Goal: Communication & Community: Connect with others

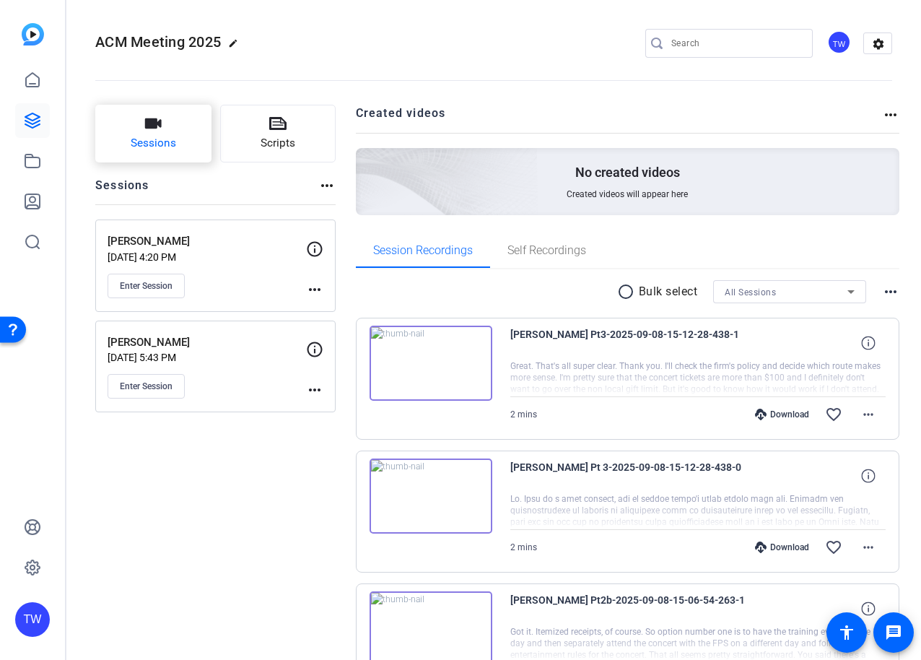
click at [155, 123] on icon "button" at bounding box center [153, 123] width 17 height 10
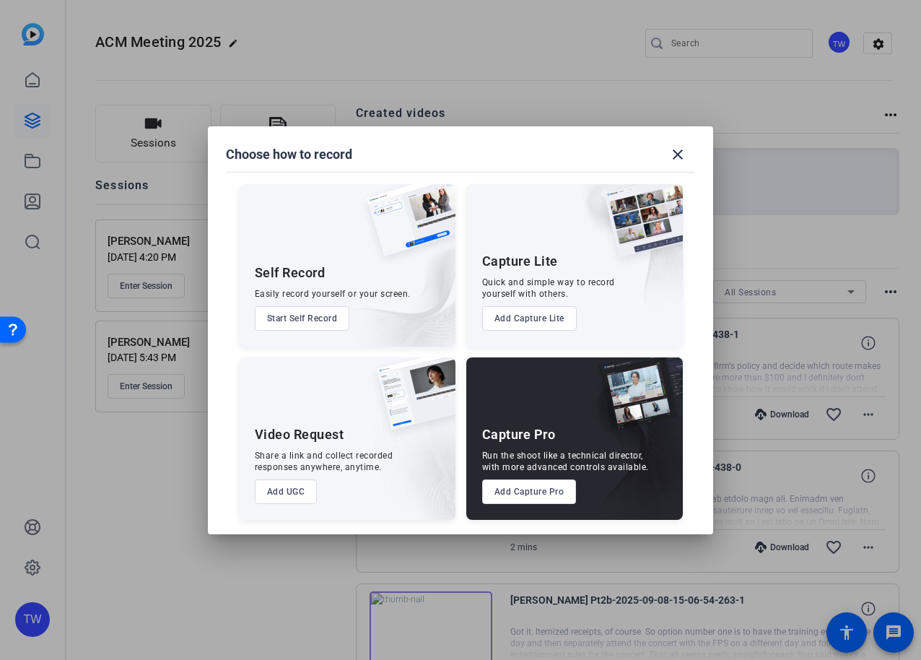
click at [536, 492] on button "Add Capture Pro" at bounding box center [529, 491] width 95 height 25
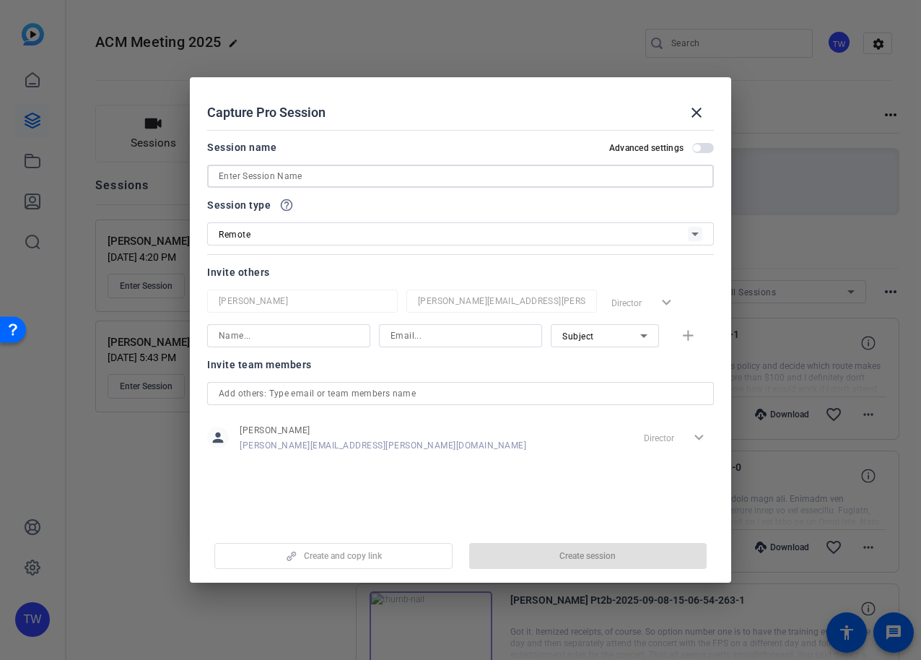
click at [331, 180] on input at bounding box center [461, 176] width 484 height 17
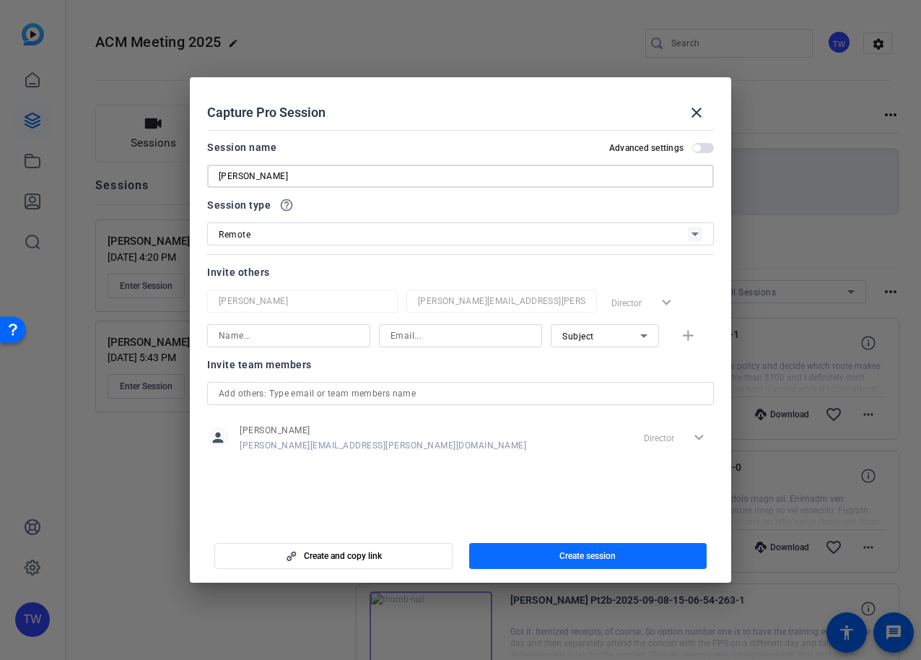
type input "Chris Morgan"
click at [581, 554] on span "Create session" at bounding box center [588, 556] width 56 height 12
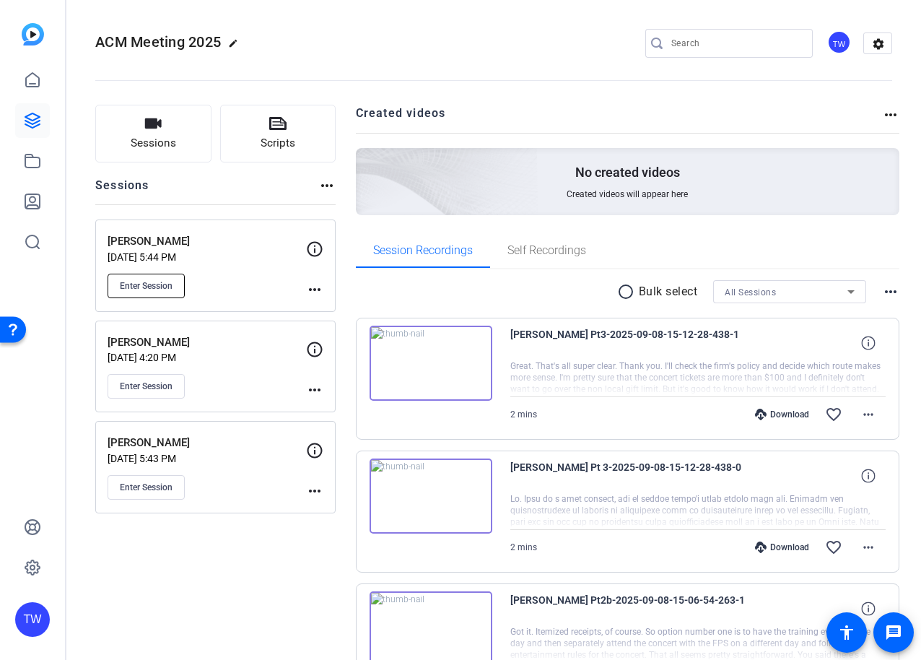
drag, startPoint x: 210, startPoint y: 287, endPoint x: 168, endPoint y: 285, distance: 42.6
click at [210, 287] on div "Enter Session" at bounding box center [207, 286] width 199 height 25
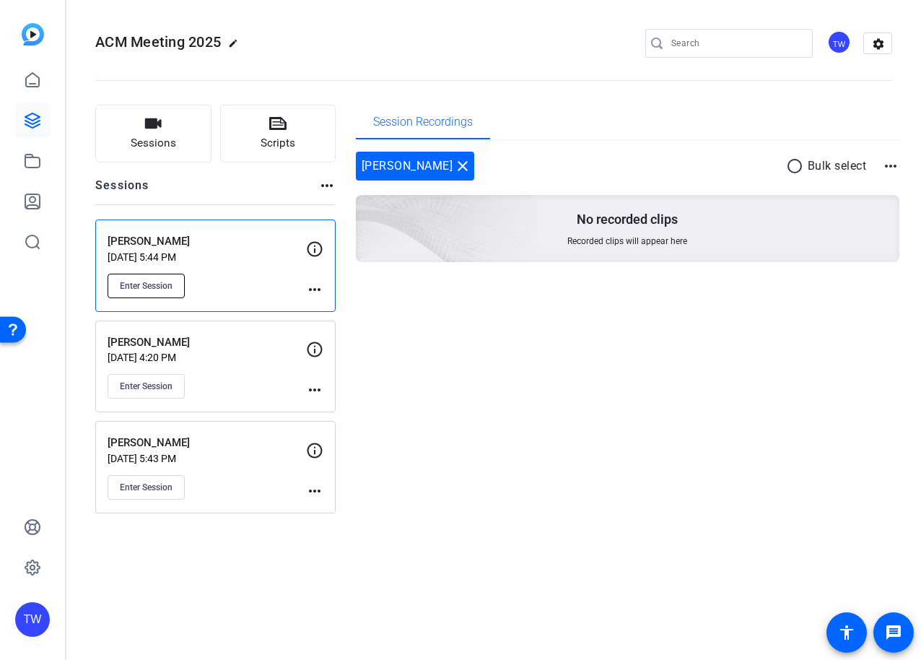
click at [157, 285] on span "Enter Session" at bounding box center [146, 286] width 53 height 12
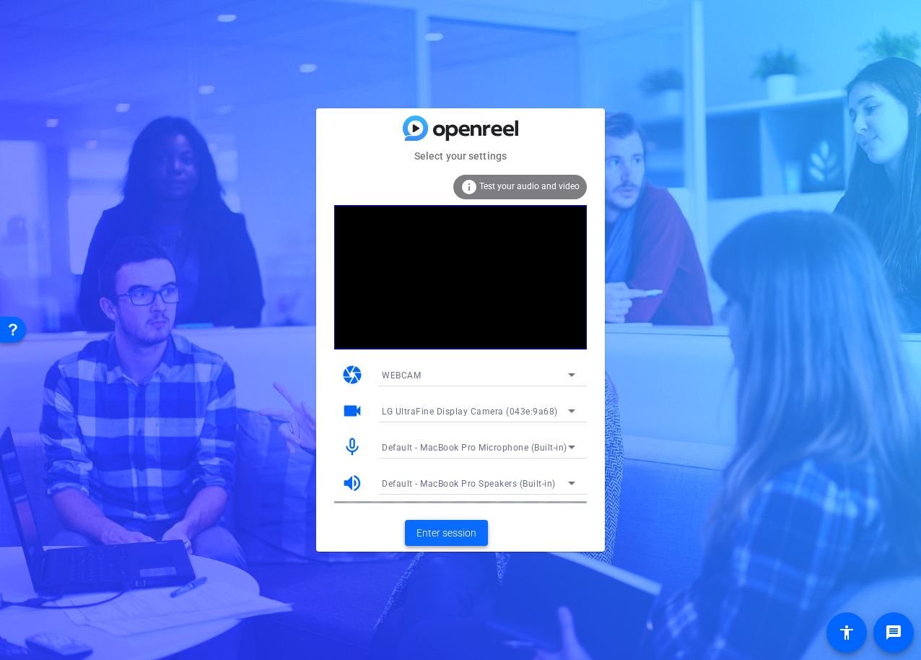
click at [453, 531] on span "Enter session" at bounding box center [447, 533] width 60 height 15
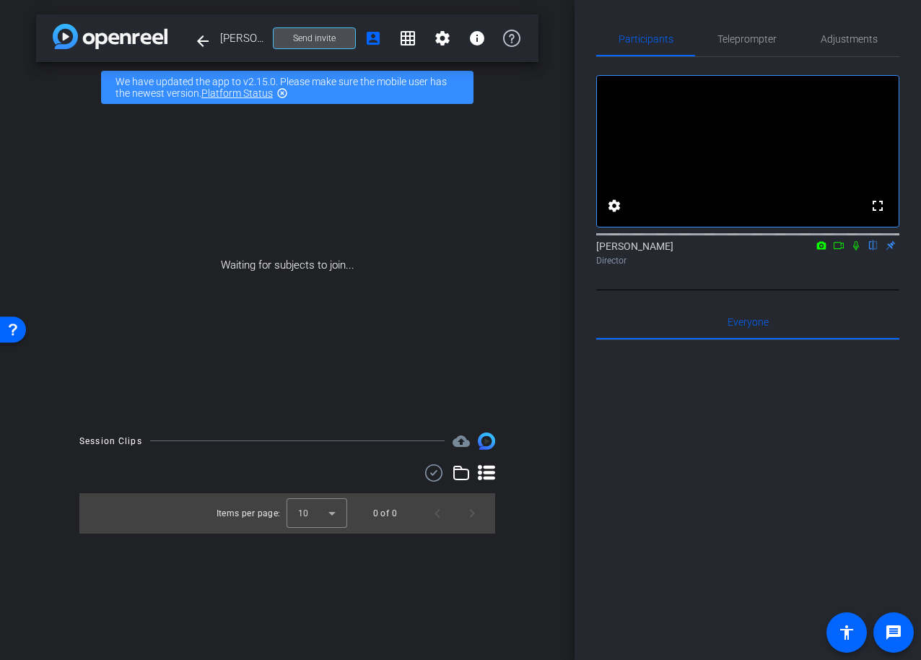
click at [312, 38] on span "Send invite" at bounding box center [314, 38] width 43 height 12
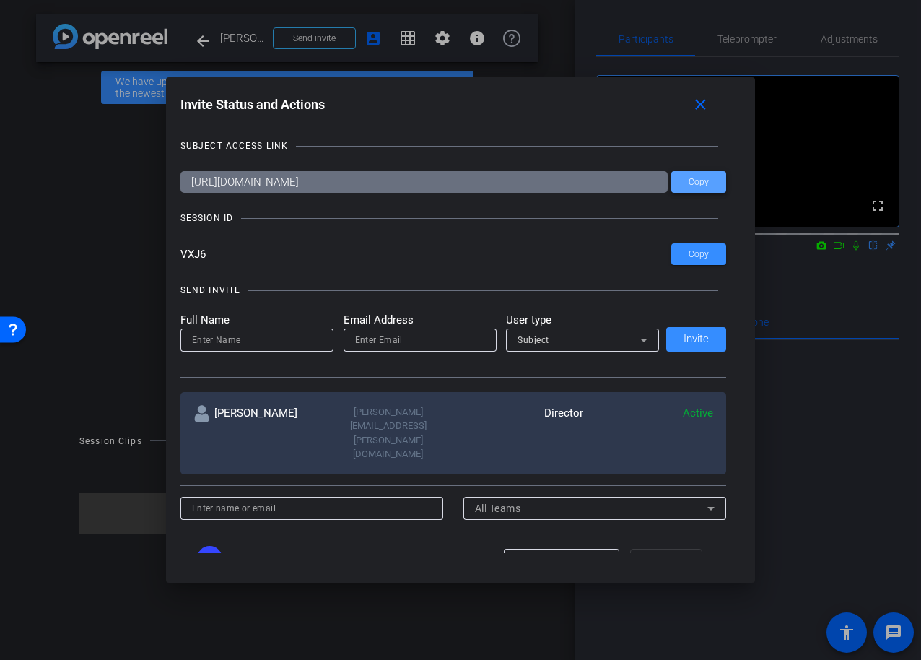
click at [695, 181] on span "Copy" at bounding box center [699, 182] width 20 height 11
click at [698, 253] on span "Copy" at bounding box center [699, 254] width 20 height 11
click at [646, 341] on icon at bounding box center [643, 339] width 17 height 17
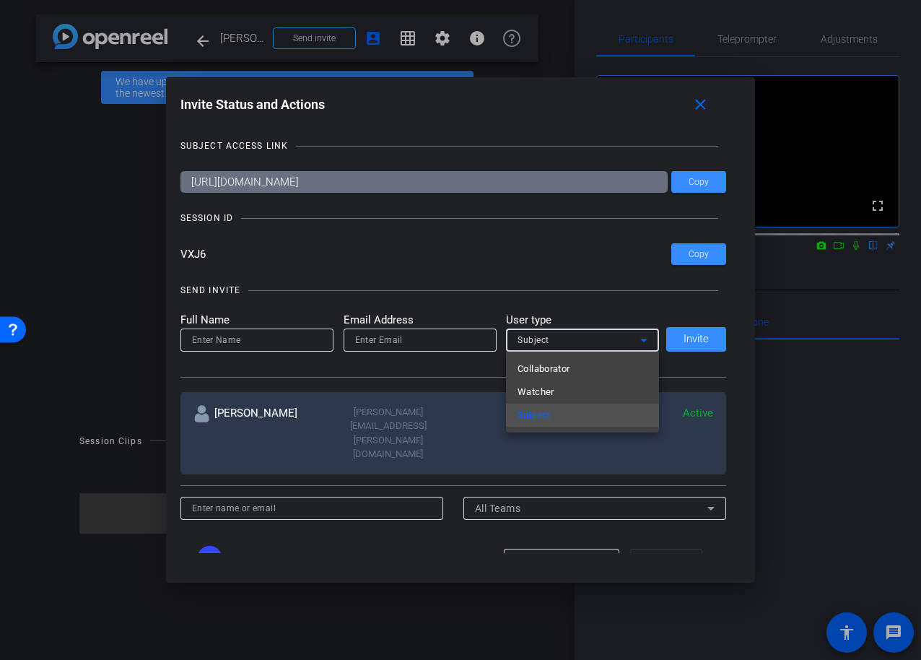
click at [646, 341] on div at bounding box center [460, 330] width 921 height 660
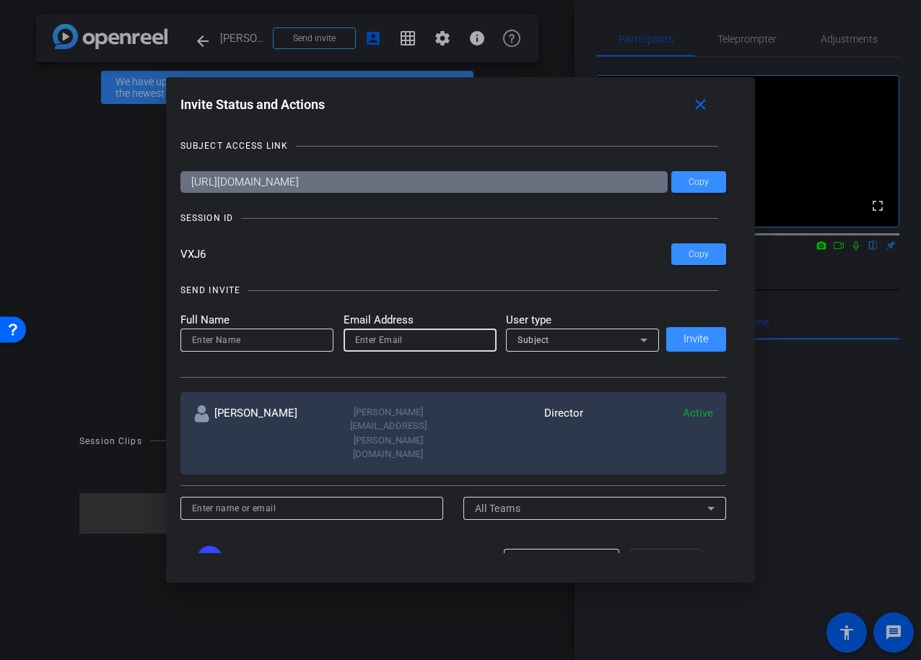
click at [410, 343] on input "email" at bounding box center [420, 339] width 130 height 17
paste input "noah.diehm@lfg.com"
type input "noah.diehm@lfg.com"
click at [261, 342] on input at bounding box center [257, 339] width 130 height 17
paste input "noah.diehm@lfg.com"
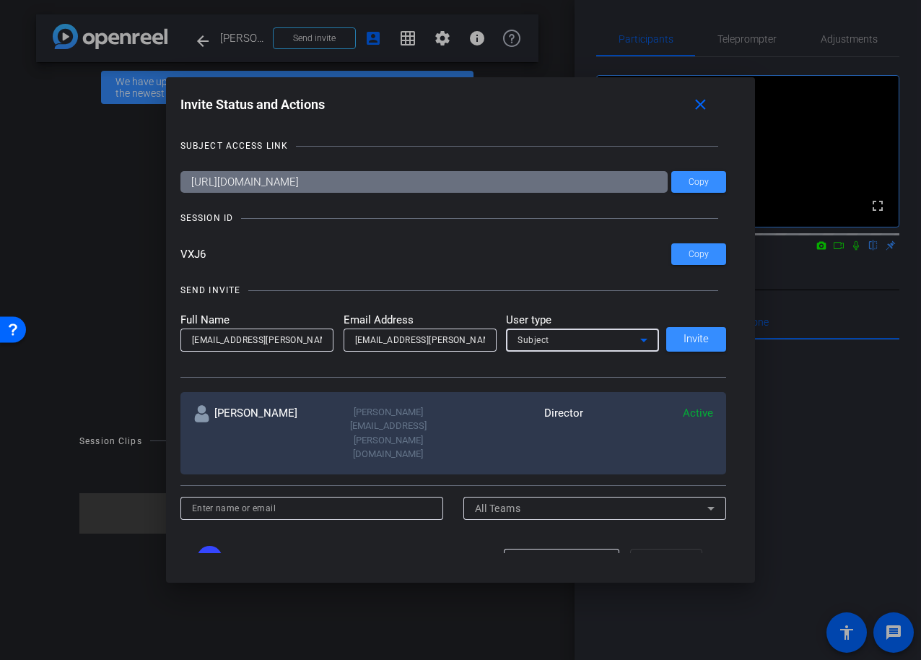
click at [645, 340] on icon at bounding box center [643, 341] width 7 height 4
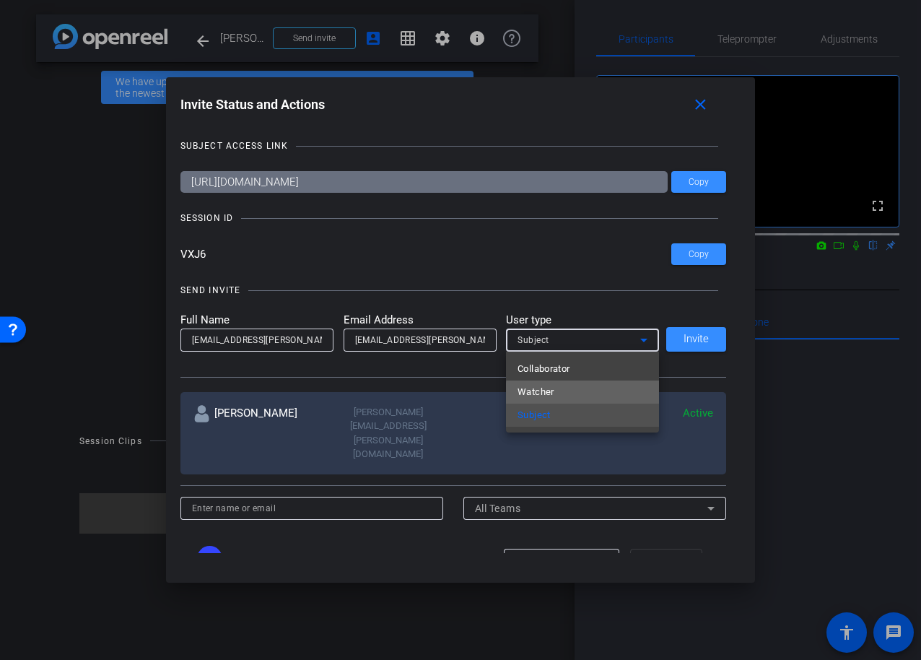
click at [601, 394] on mat-option "Watcher" at bounding box center [582, 392] width 153 height 23
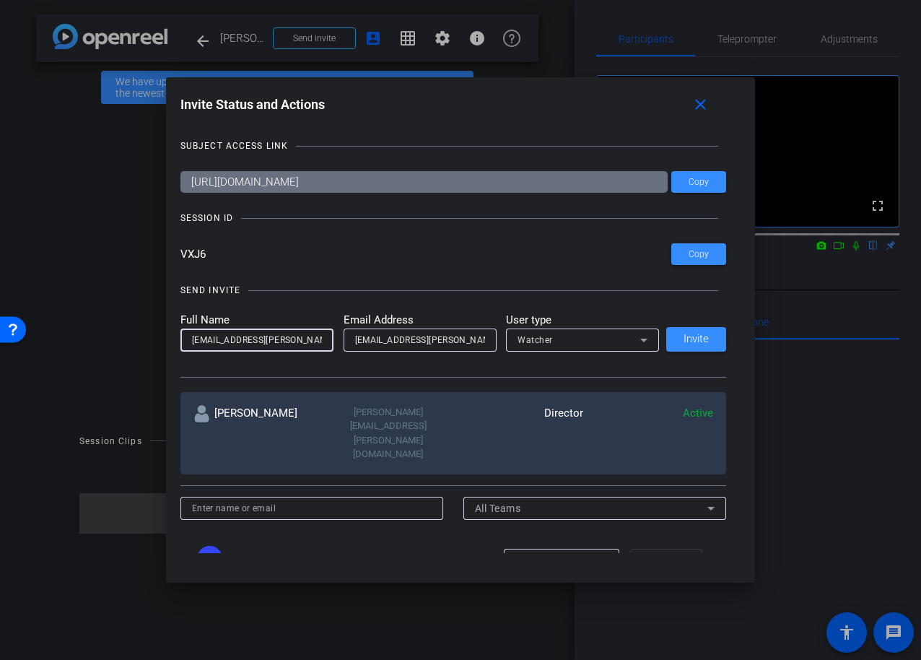
click at [294, 345] on input "noah.diehm@lfg.com" at bounding box center [257, 339] width 130 height 17
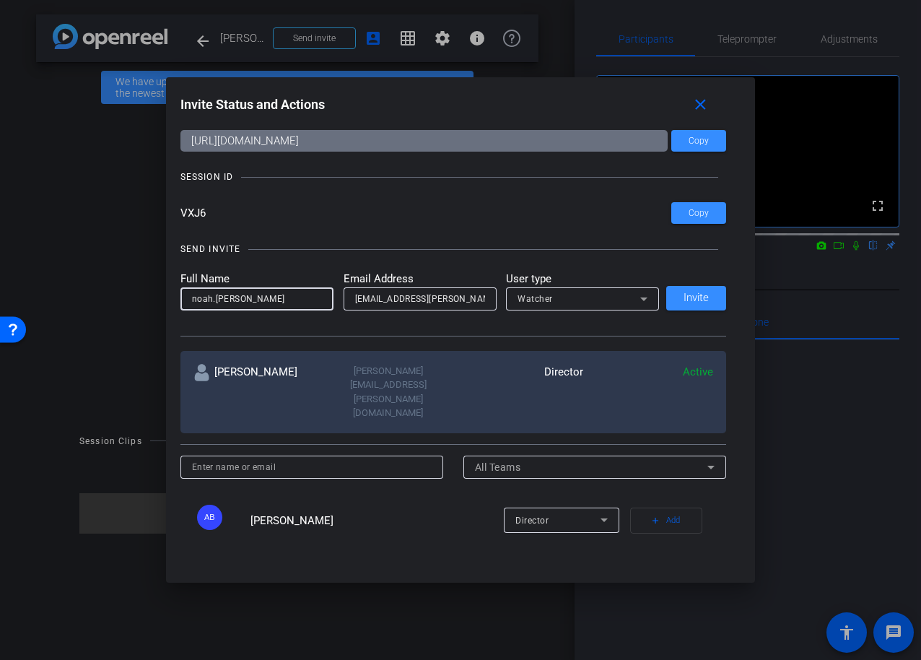
scroll to position [45, 0]
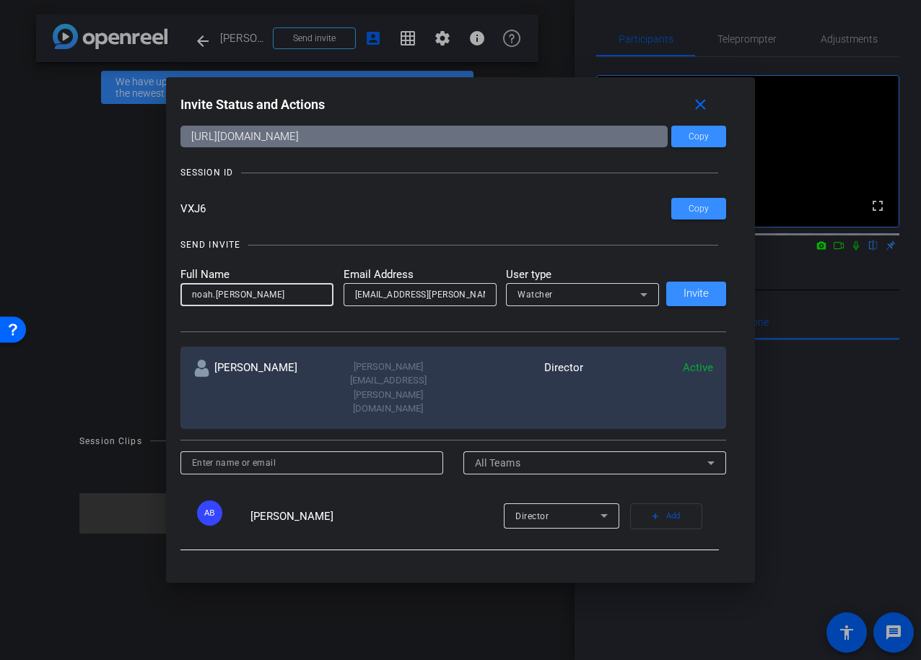
click at [217, 297] on input "noah.diehm" at bounding box center [257, 294] width 130 height 17
click at [196, 295] on input "noah Diehm" at bounding box center [257, 294] width 130 height 17
drag, startPoint x: 198, startPoint y: 295, endPoint x: 211, endPoint y: 294, distance: 13.1
click at [199, 295] on input "noah Diehm" at bounding box center [257, 294] width 130 height 17
click at [205, 295] on input "noah Diehm" at bounding box center [257, 294] width 130 height 17
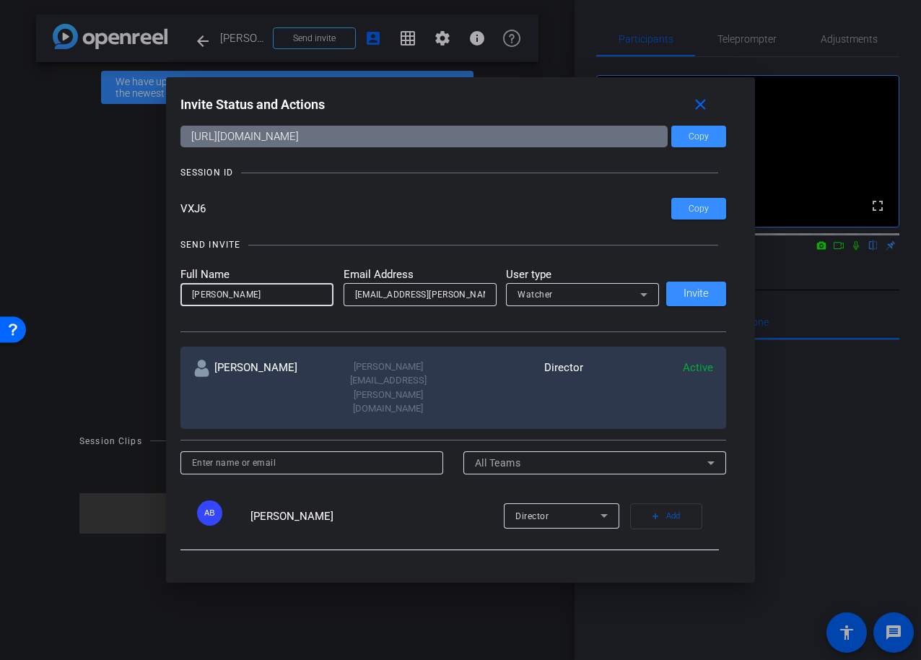
click at [199, 295] on input "noah Diehm" at bounding box center [257, 294] width 130 height 17
type input "[PERSON_NAME]"
click at [694, 290] on span "Invite" at bounding box center [696, 293] width 25 height 11
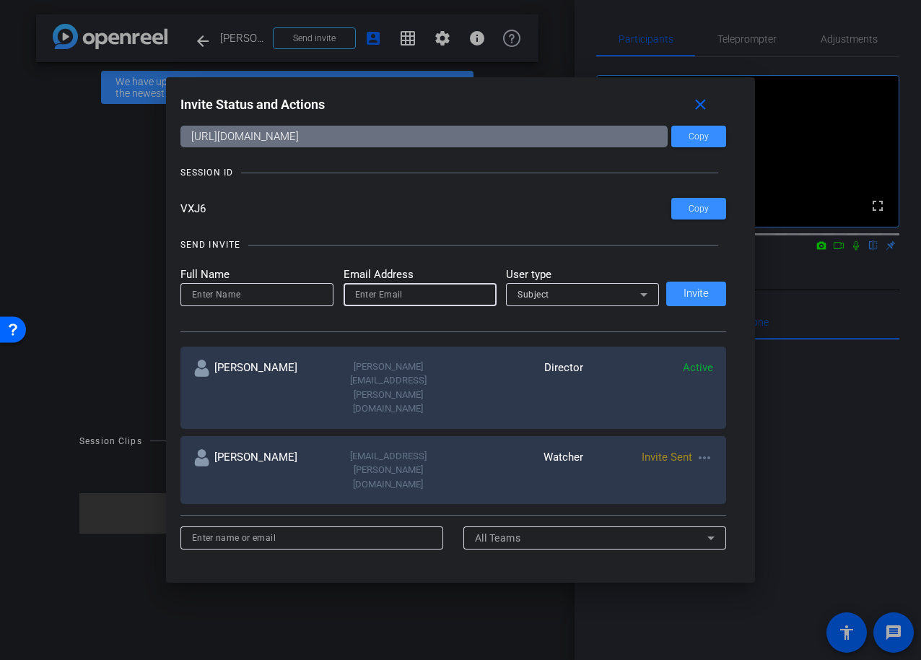
click at [383, 296] on input "email" at bounding box center [420, 294] width 130 height 17
paste input "steven.hamilton@lfg.com"
type input "steven.hamilton@lfg.com"
click at [283, 296] on input at bounding box center [257, 294] width 130 height 17
paste input "steven.hamilton@lfg.com"
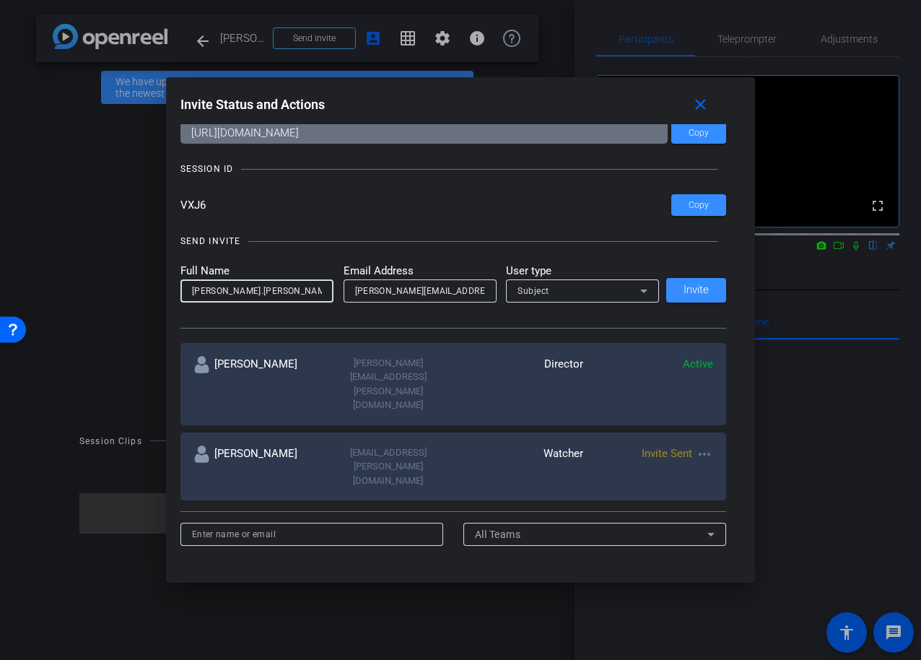
scroll to position [53, 0]
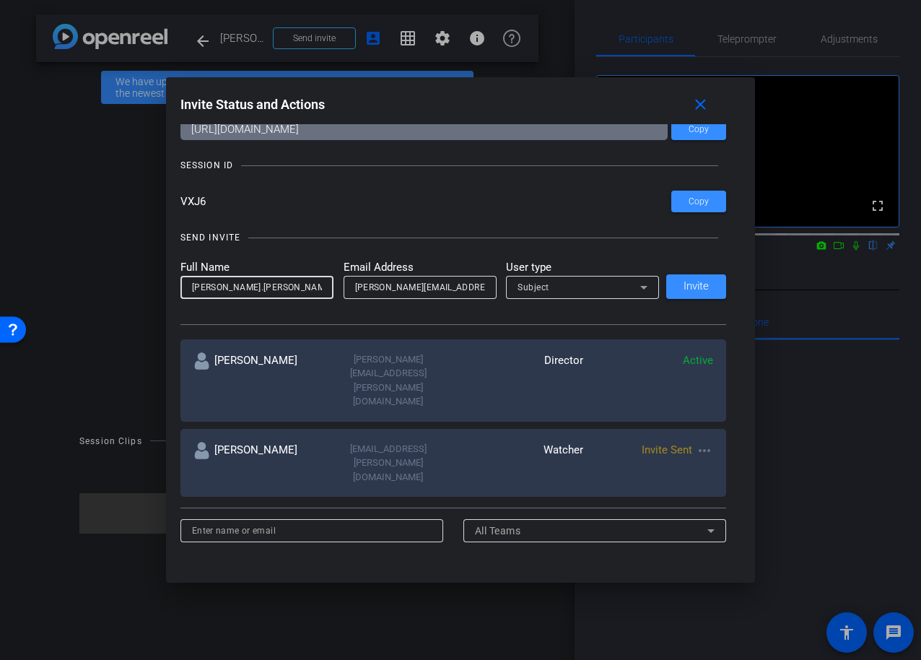
click at [226, 288] on input "steven.hamilton" at bounding box center [257, 287] width 130 height 17
drag, startPoint x: 227, startPoint y: 288, endPoint x: 246, endPoint y: 289, distance: 19.5
click at [227, 288] on input "steven.hamilton" at bounding box center [257, 287] width 130 height 17
click at [230, 288] on input "steven.hamilton" at bounding box center [257, 287] width 130 height 17
drag, startPoint x: 241, startPoint y: 287, endPoint x: 232, endPoint y: 287, distance: 9.4
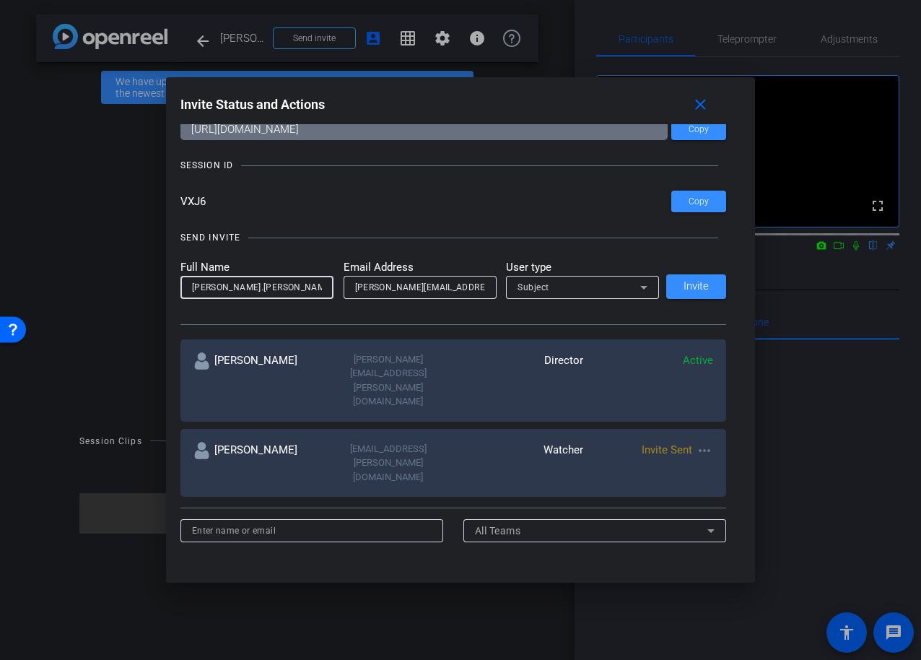
click at [242, 287] on input "steven.hamilton" at bounding box center [257, 287] width 130 height 17
drag, startPoint x: 227, startPoint y: 287, endPoint x: 243, endPoint y: 289, distance: 16.7
click at [227, 287] on input "steven.hamilton" at bounding box center [257, 287] width 130 height 17
click at [195, 290] on input "steven Hamilton" at bounding box center [257, 287] width 130 height 17
type input "Steven Hamilton"
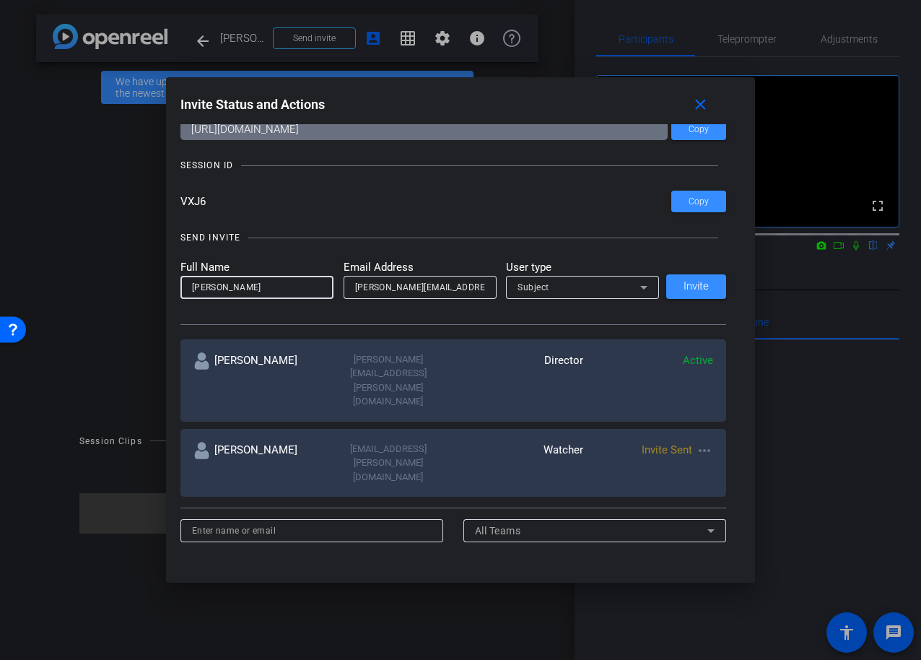
click at [567, 284] on div "Subject" at bounding box center [579, 287] width 123 height 18
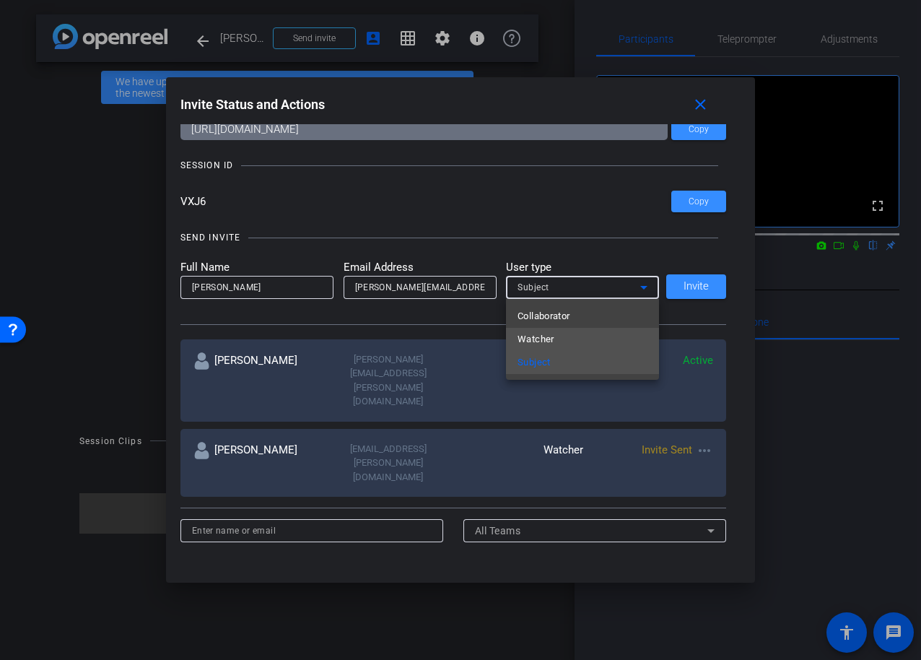
click at [546, 339] on span "Watcher" at bounding box center [536, 339] width 37 height 17
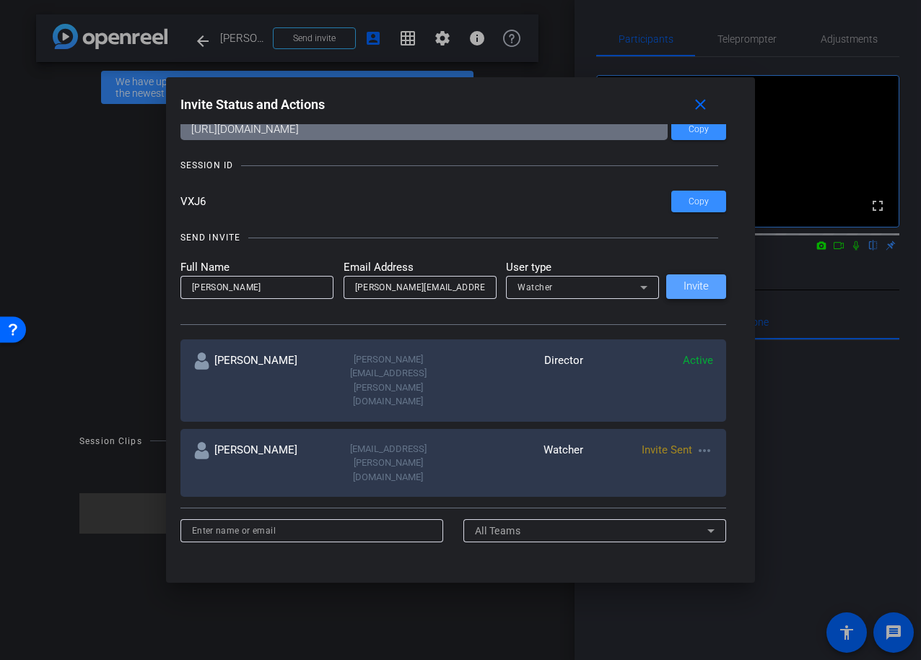
click at [700, 284] on span "Invite" at bounding box center [696, 286] width 25 height 11
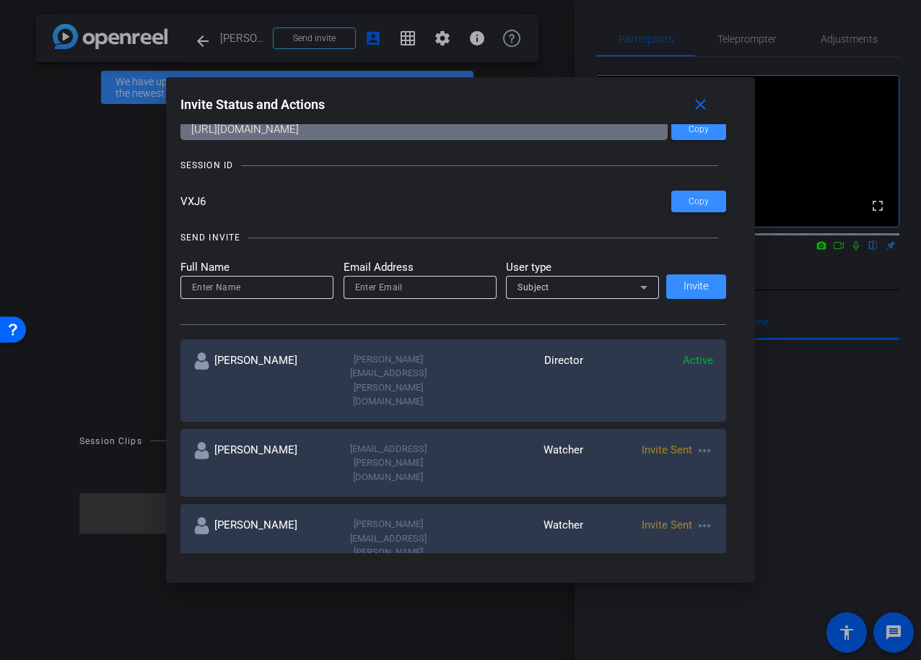
click at [262, 290] on input at bounding box center [257, 287] width 130 height 17
paste input "stephanie.gallaher@lfd.com"
type input "stephanie.gallaher@lfd.com"
click at [420, 287] on input "email" at bounding box center [420, 287] width 130 height 17
paste input "stephanie.gallaher@lfd.com"
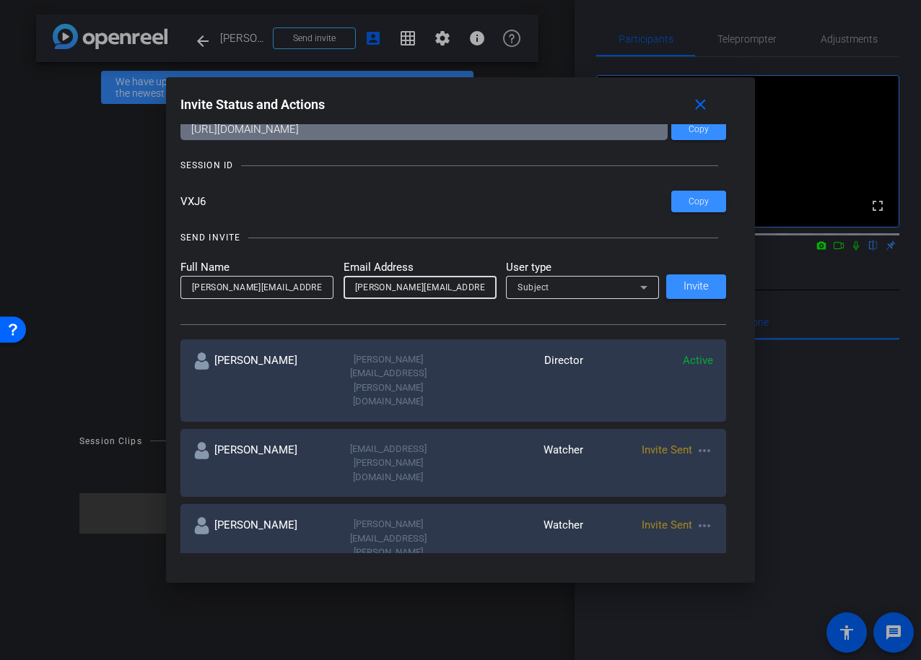
type input "stephanie.gallaher@lfd.com"
click at [568, 286] on div "Subject" at bounding box center [579, 287] width 123 height 18
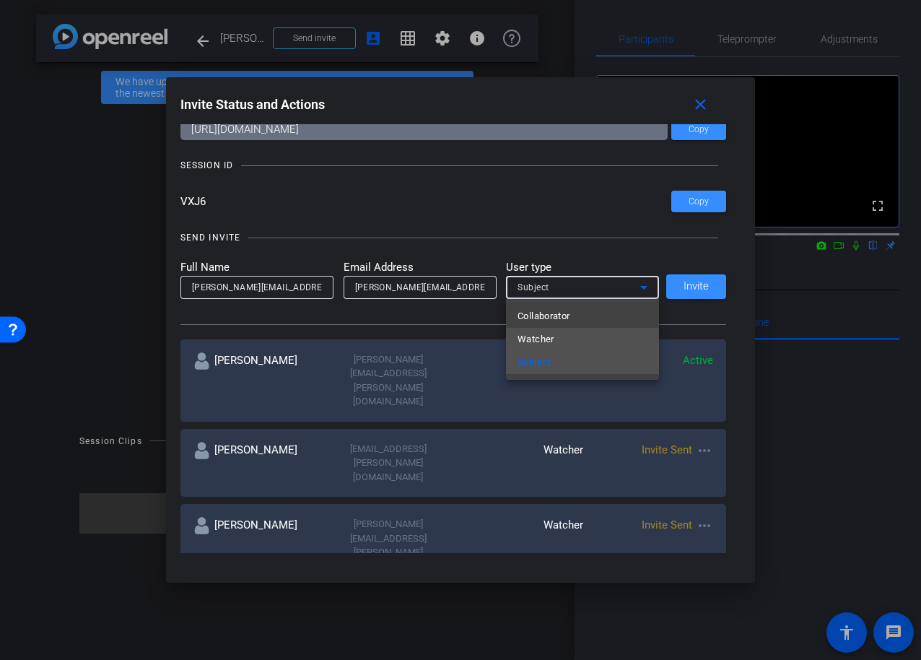
click at [565, 336] on mat-option "Watcher" at bounding box center [582, 339] width 153 height 23
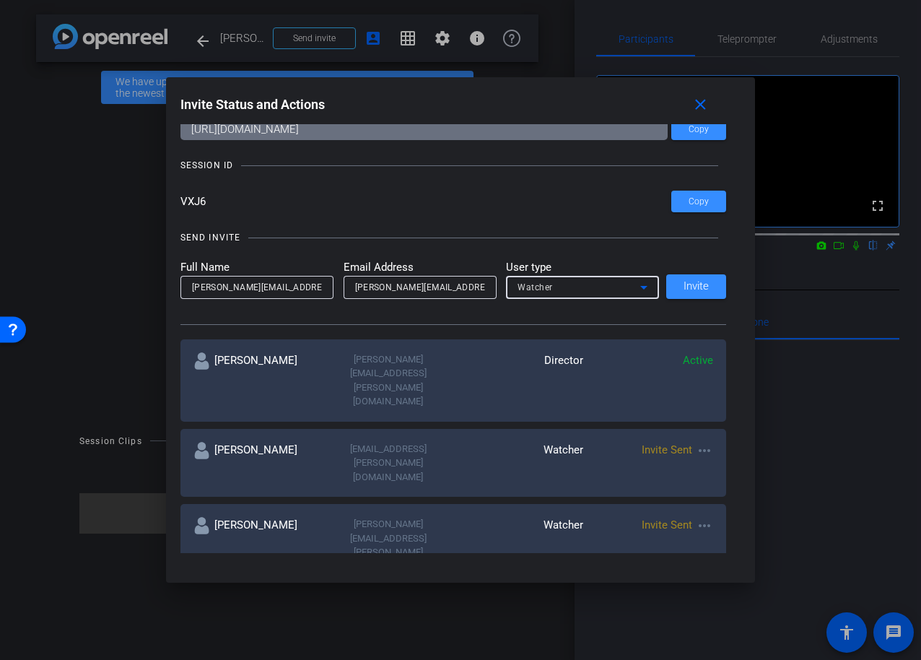
click at [320, 289] on input "stephanie.gallaher@lfd.com" at bounding box center [257, 287] width 130 height 17
click at [241, 289] on input "stephanie.gallaher" at bounding box center [257, 287] width 130 height 17
click at [197, 289] on input "stephanie Gallaher" at bounding box center [257, 287] width 130 height 17
type input "Stephanie Gallaher"
click at [705, 290] on span "Invite" at bounding box center [696, 286] width 25 height 11
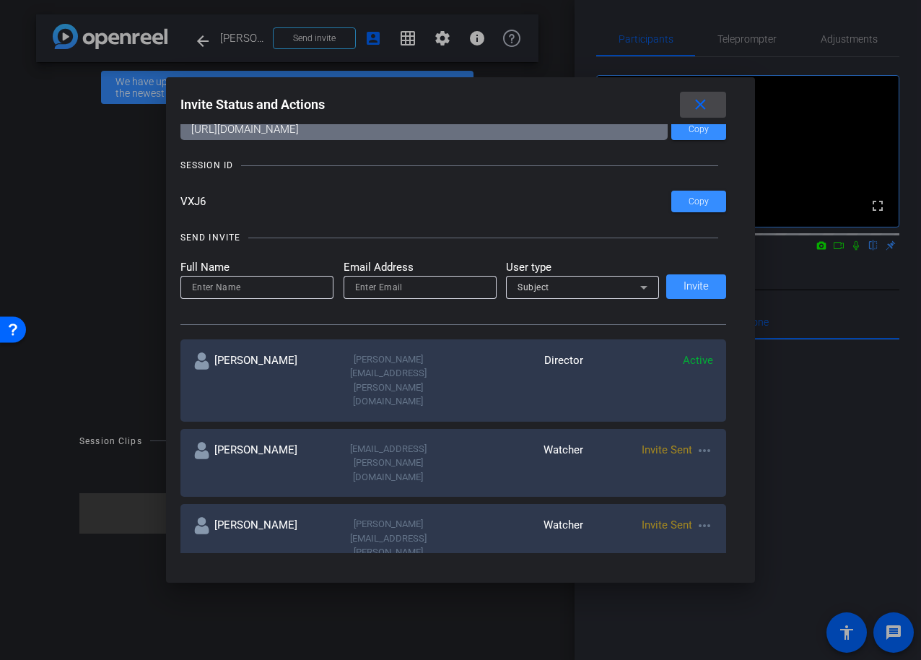
click at [701, 103] on mat-icon "close" at bounding box center [701, 105] width 18 height 18
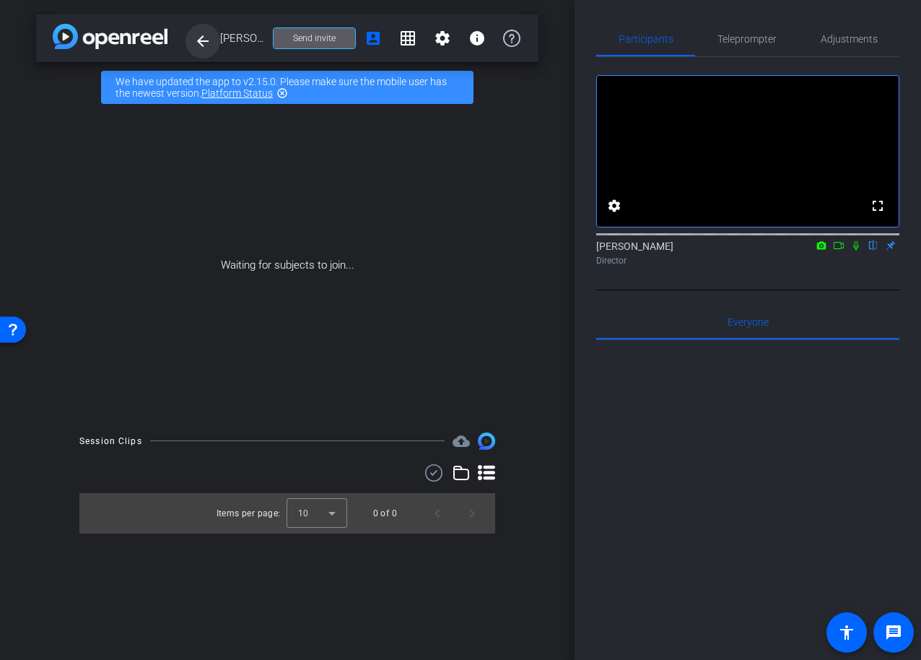
click at [201, 40] on mat-icon "arrow_back" at bounding box center [202, 40] width 17 height 17
